Goal: Information Seeking & Learning: Learn about a topic

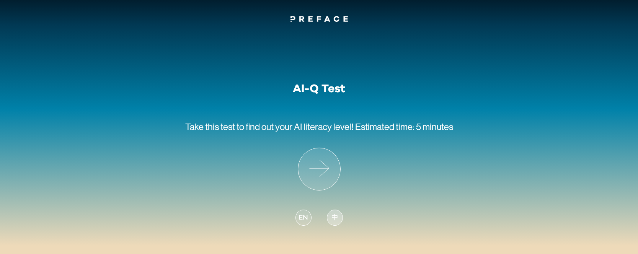
click at [333, 217] on span "中" at bounding box center [334, 218] width 7 height 10
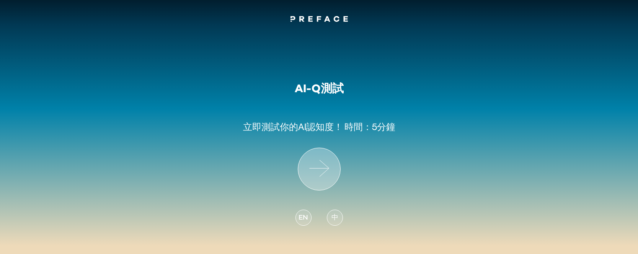
click at [318, 161] on icon at bounding box center [319, 169] width 42 height 42
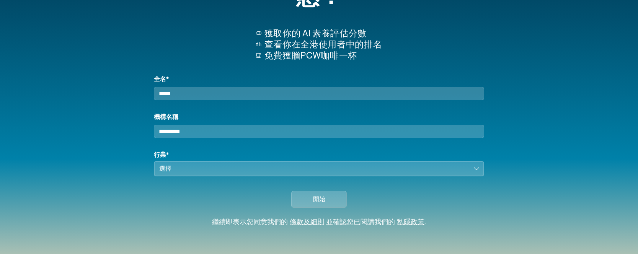
scroll to position [91, 0]
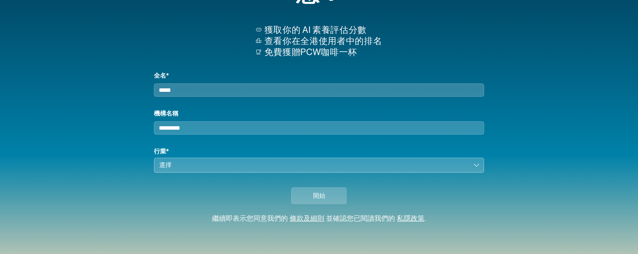
click at [477, 165] on button "選擇" at bounding box center [319, 165] width 330 height 15
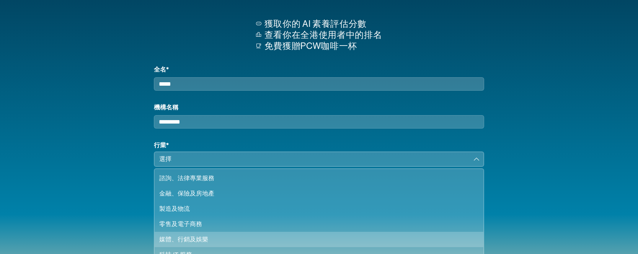
click at [207, 244] on div "媒體、行銷及娛樂" at bounding box center [314, 239] width 310 height 9
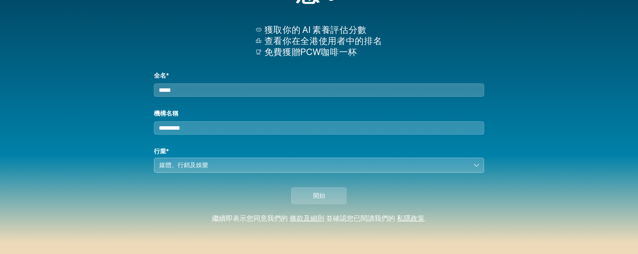
click at [200, 125] on input "機構名稱" at bounding box center [319, 127] width 330 height 13
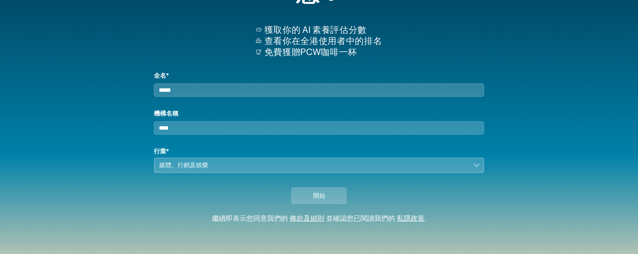
type input "****"
click at [194, 85] on input "全名*" at bounding box center [319, 89] width 330 height 13
type input "***"
click at [324, 199] on span "開始" at bounding box center [319, 195] width 12 height 9
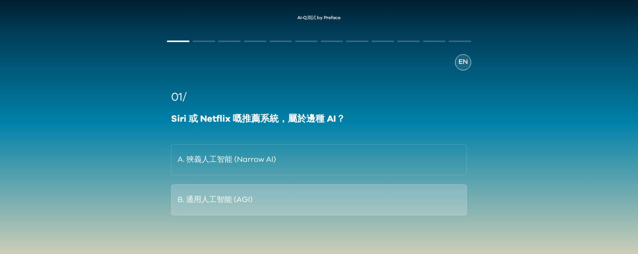
click at [215, 199] on button "B. 通用人工智能 (AGI)" at bounding box center [319, 199] width 296 height 31
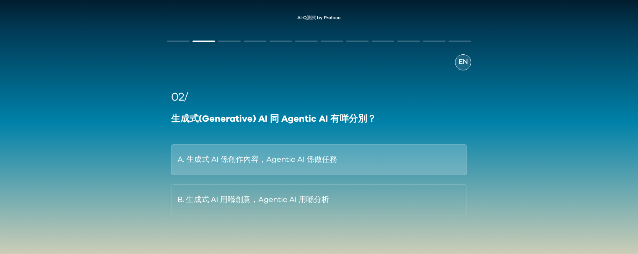
click at [249, 155] on button "A. 生成式 AI 係創作內容，Agentic AI 係做任務" at bounding box center [319, 159] width 296 height 31
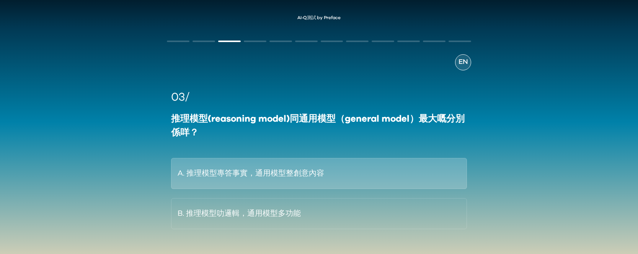
click at [249, 174] on button "A. 推理模型專答事實，通用模型整創意內容" at bounding box center [319, 173] width 296 height 31
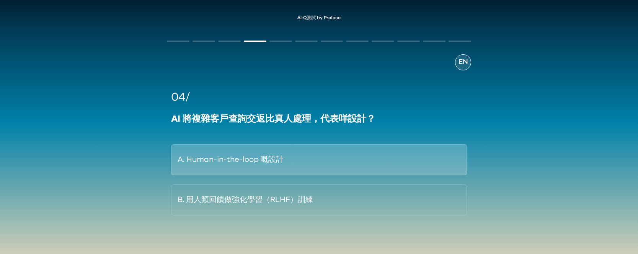
click at [249, 162] on button "A. Human-in-the-loop 嘅設計" at bounding box center [319, 159] width 296 height 31
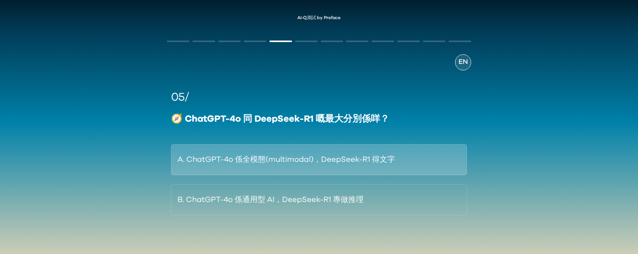
click at [248, 160] on button "A. ChatGPT-4o 係全模態(multimodal)，DeepSeek-R1 得文字" at bounding box center [319, 159] width 296 height 31
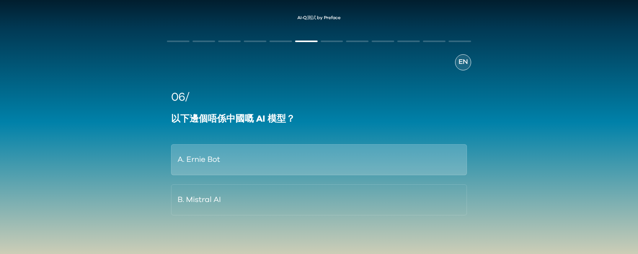
click at [217, 158] on button "A. Ernie Bot" at bounding box center [319, 159] width 296 height 31
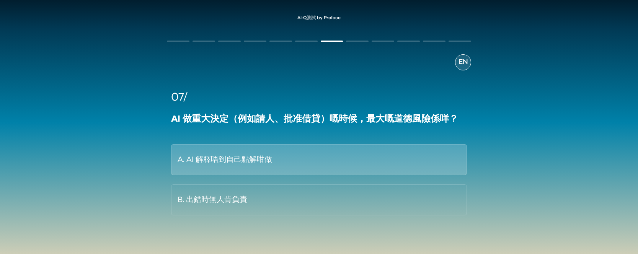
click at [232, 161] on button "A. AI 解釋唔到自己點解咁做" at bounding box center [319, 159] width 296 height 31
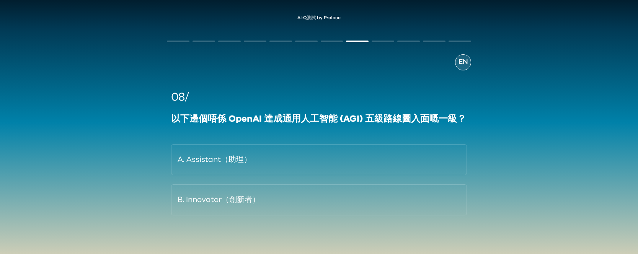
click at [231, 161] on button "A. Assistant（助理）" at bounding box center [319, 159] width 296 height 31
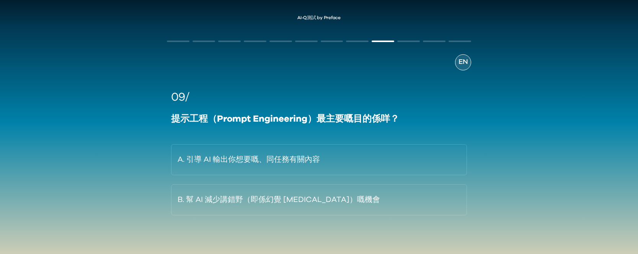
click at [231, 161] on button "A. 引導 AI 輸出你想要嘅、同任務有關內容" at bounding box center [319, 159] width 296 height 31
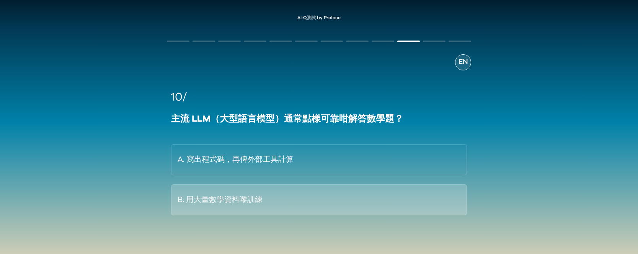
click at [228, 199] on button "B. 用大量數學資料嚟訓練" at bounding box center [319, 199] width 296 height 31
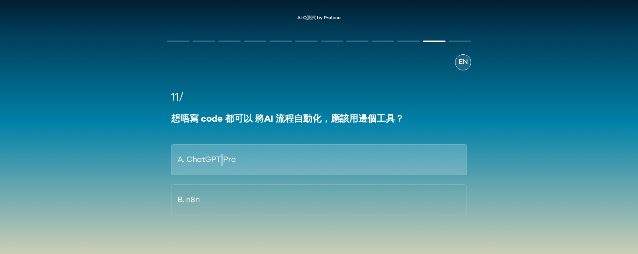
click at [209, 157] on button "A. ChatGPT Pro" at bounding box center [319, 159] width 296 height 31
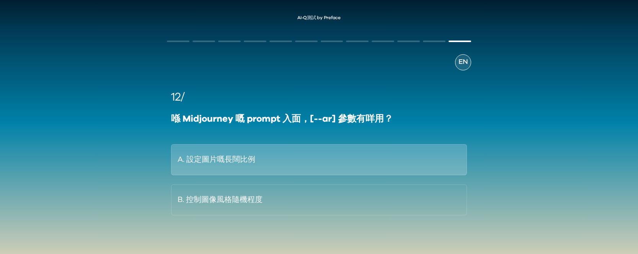
click at [233, 160] on button "A. 設定圖片嘅長闊比例" at bounding box center [319, 159] width 296 height 31
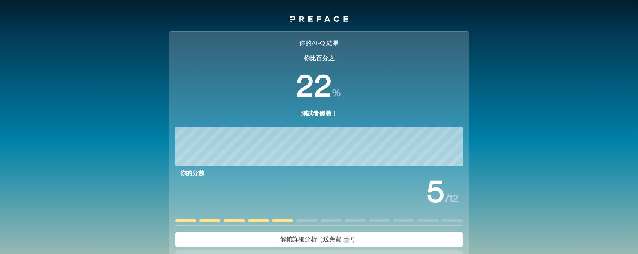
click at [316, 238] on span "解鎖詳細分析（送免費 ☕️!）" at bounding box center [319, 239] width 78 height 6
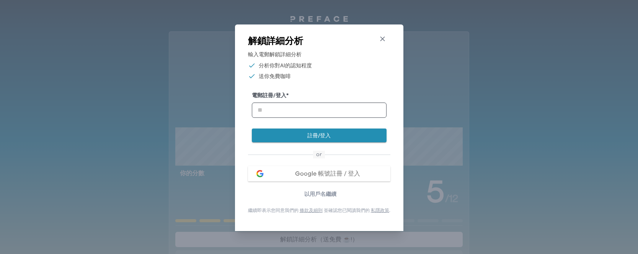
click at [383, 37] on icon "button" at bounding box center [382, 38] width 5 height 5
